Goal: Task Accomplishment & Management: Complete application form

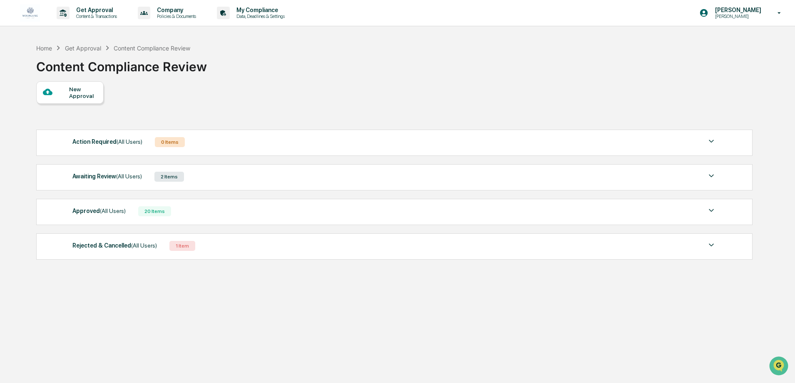
click at [123, 178] on span "(All Users)" at bounding box center [129, 176] width 26 height 7
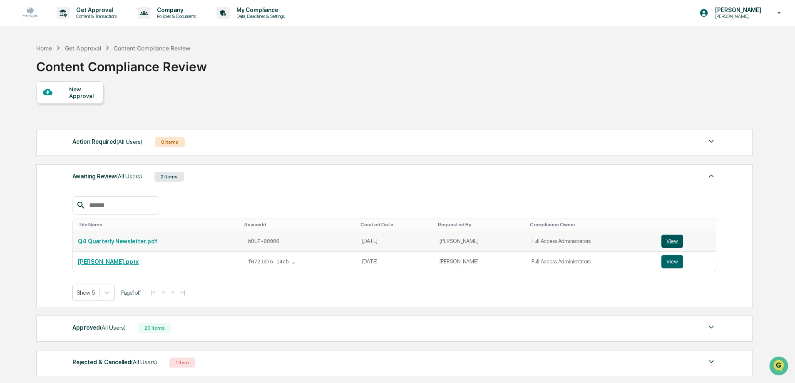
click at [670, 239] on button "View" at bounding box center [672, 240] width 22 height 13
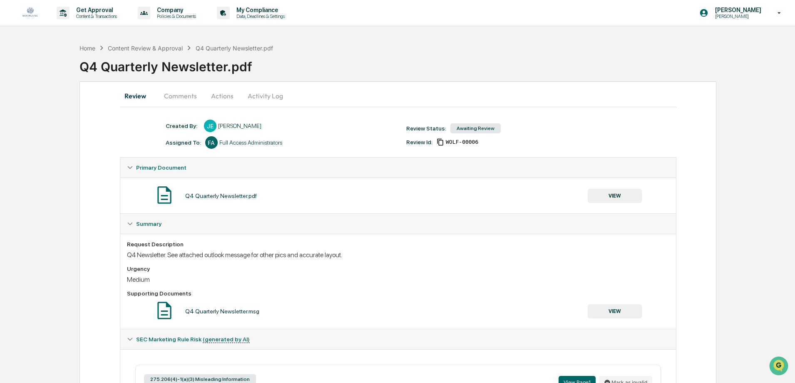
click at [269, 98] on button "Activity Log" at bounding box center [265, 96] width 49 height 20
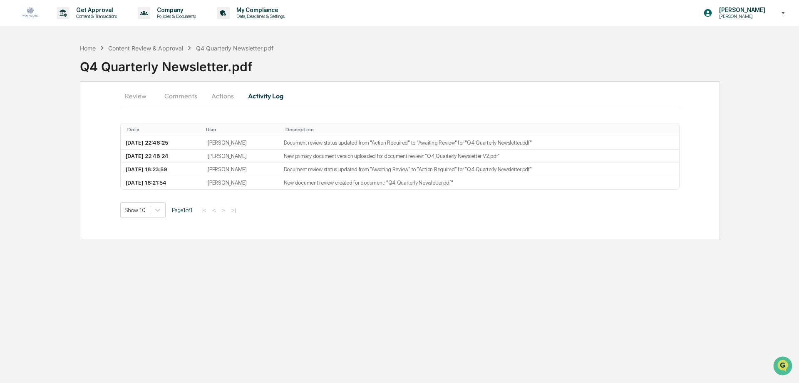
drag, startPoint x: 326, startPoint y: 315, endPoint x: 346, endPoint y: 293, distance: 29.2
click at [326, 315] on div "Get Approval Content & Transactions Company Policies & Documents My Compliance …" at bounding box center [399, 191] width 799 height 383
click at [84, 11] on p "Get Approval" at bounding box center [96, 10] width 52 height 7
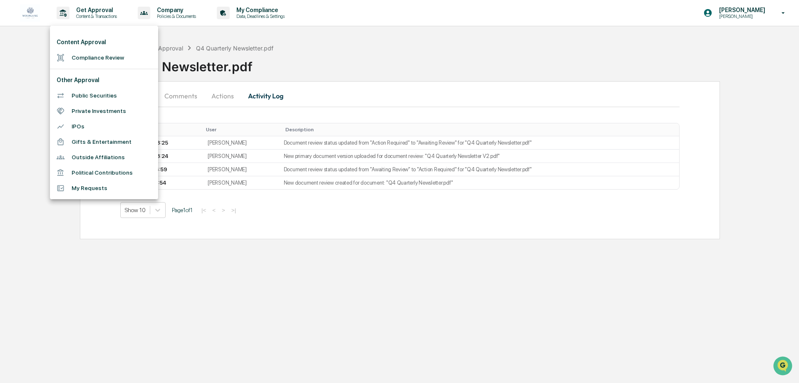
click at [99, 59] on li "Compliance Review" at bounding box center [104, 57] width 108 height 15
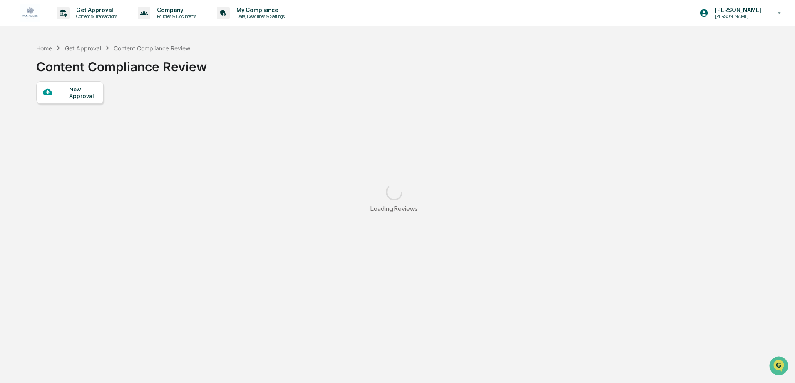
click at [56, 93] on div at bounding box center [56, 92] width 26 height 10
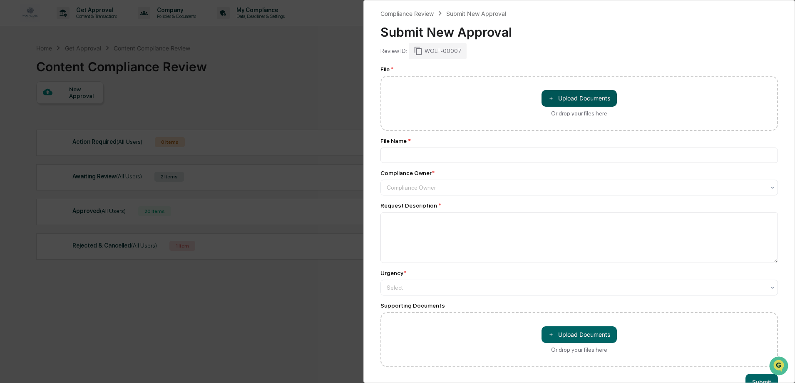
click at [573, 100] on button "＋ Upload Documents" at bounding box center [579, 98] width 75 height 17
click at [608, 91] on button "＋ Upload Documents" at bounding box center [579, 98] width 75 height 17
type input "**********"
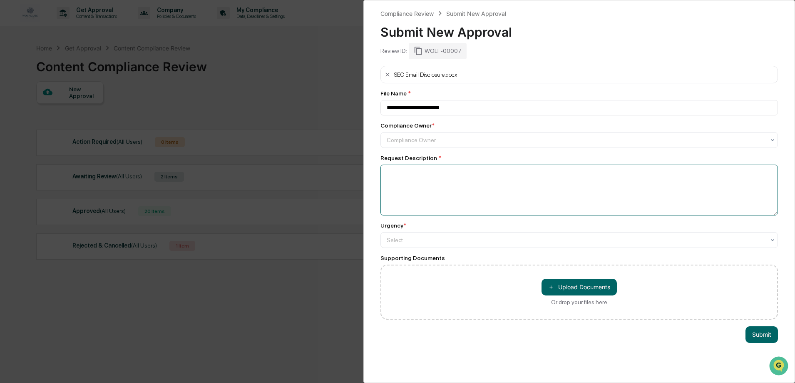
click at [435, 178] on textarea at bounding box center [579, 189] width 398 height 51
type textarea "**********"
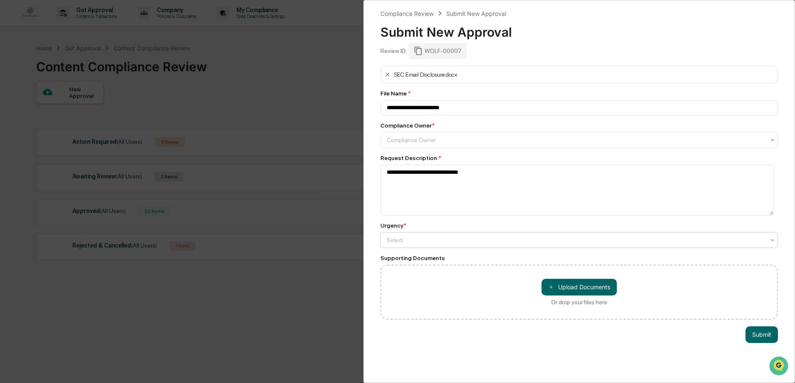
click at [530, 241] on div at bounding box center [576, 240] width 378 height 8
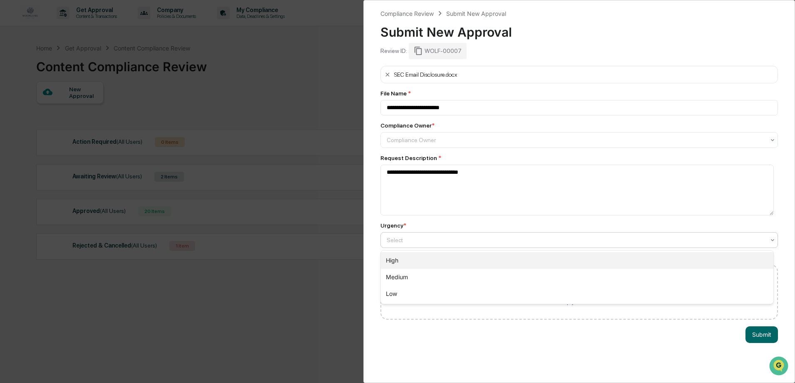
click at [423, 262] on div "High" at bounding box center [577, 260] width 393 height 17
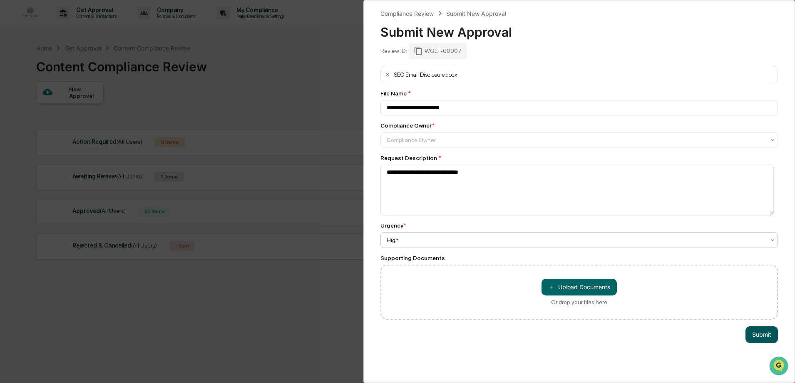
click at [746, 336] on button "Submit" at bounding box center [762, 334] width 32 height 17
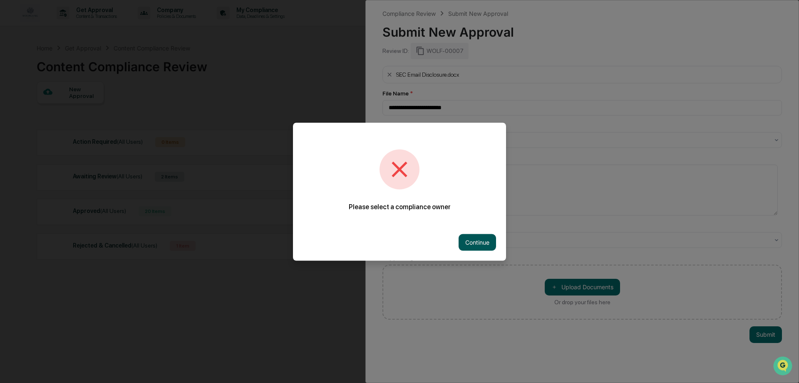
click at [480, 243] on button "Continue" at bounding box center [477, 242] width 37 height 17
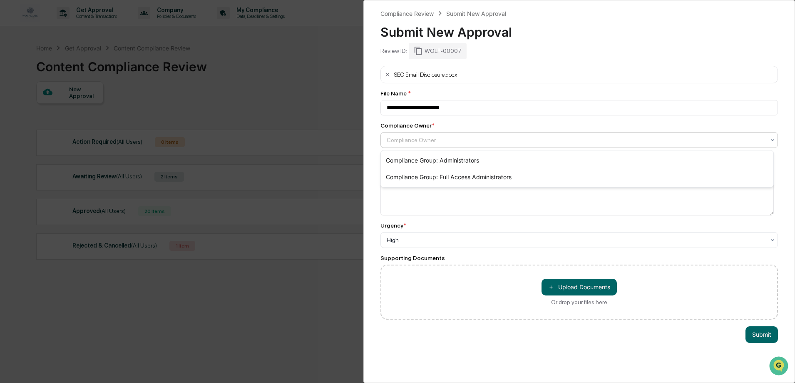
click at [431, 137] on div at bounding box center [576, 140] width 378 height 8
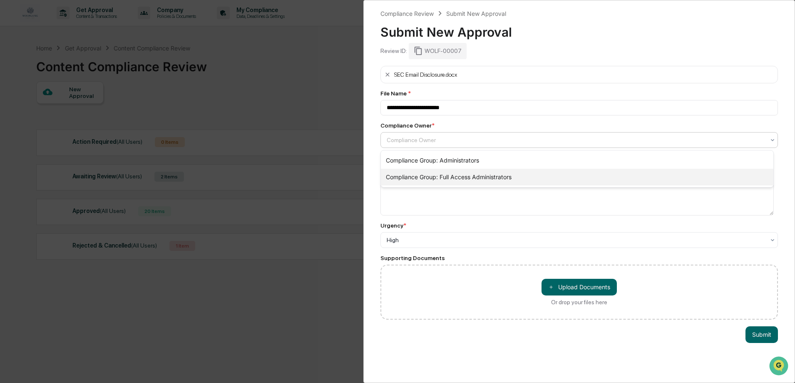
click at [472, 179] on div "Compliance Group: Full Access Administrators" at bounding box center [577, 177] width 393 height 17
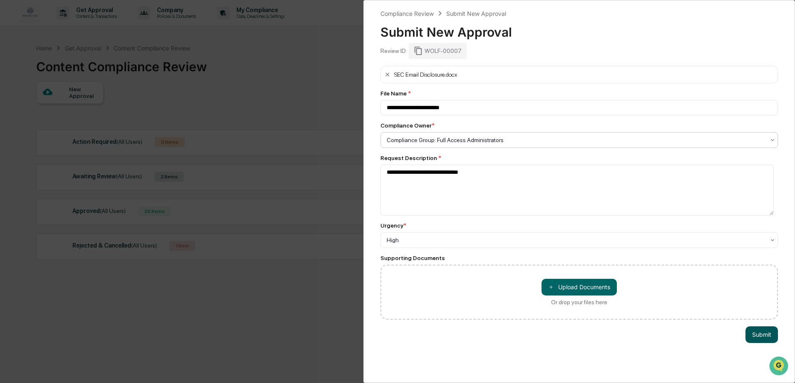
click at [764, 330] on button "Submit" at bounding box center [762, 334] width 32 height 17
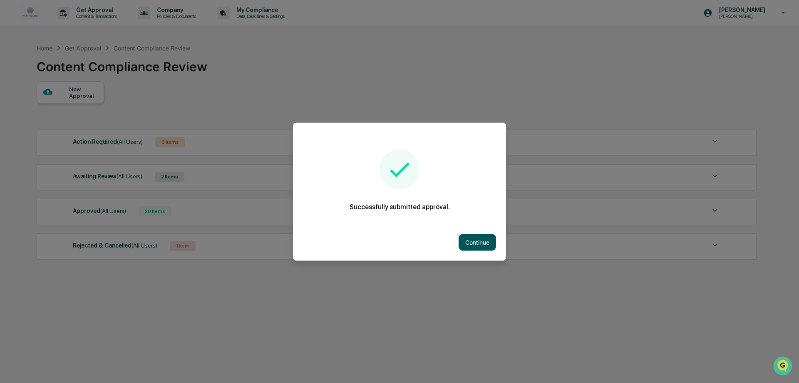
click at [492, 243] on button "Continue" at bounding box center [477, 242] width 37 height 17
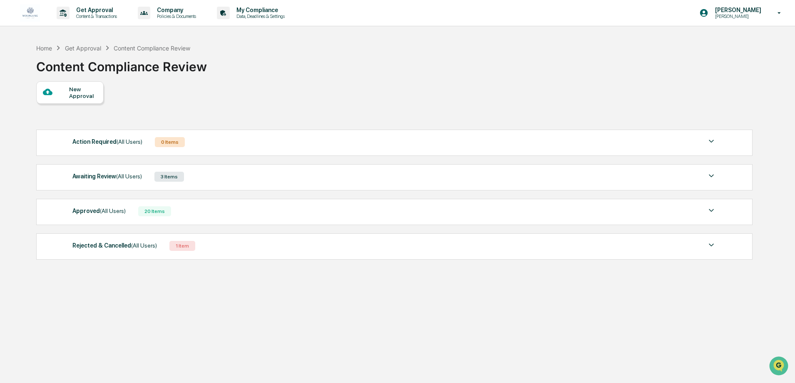
click at [435, 79] on div "Home Get Approval Content Compliance Review Content Compliance Review" at bounding box center [394, 61] width 716 height 42
click at [386, 35] on div "Get Approval Content & Transactions Company Policies & Documents My Compliance …" at bounding box center [397, 211] width 795 height 422
